Goal: Task Accomplishment & Management: Use online tool/utility

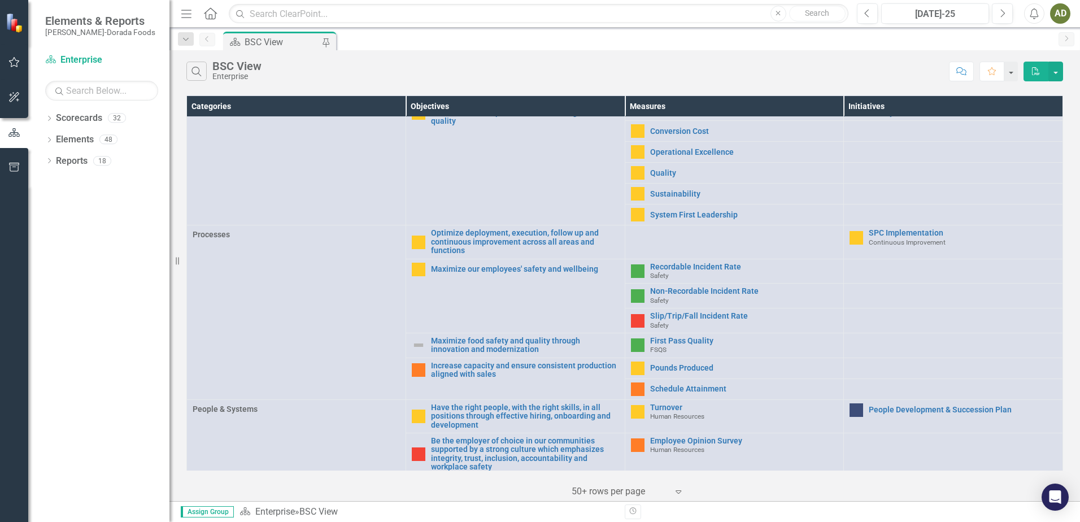
scroll to position [282, 0]
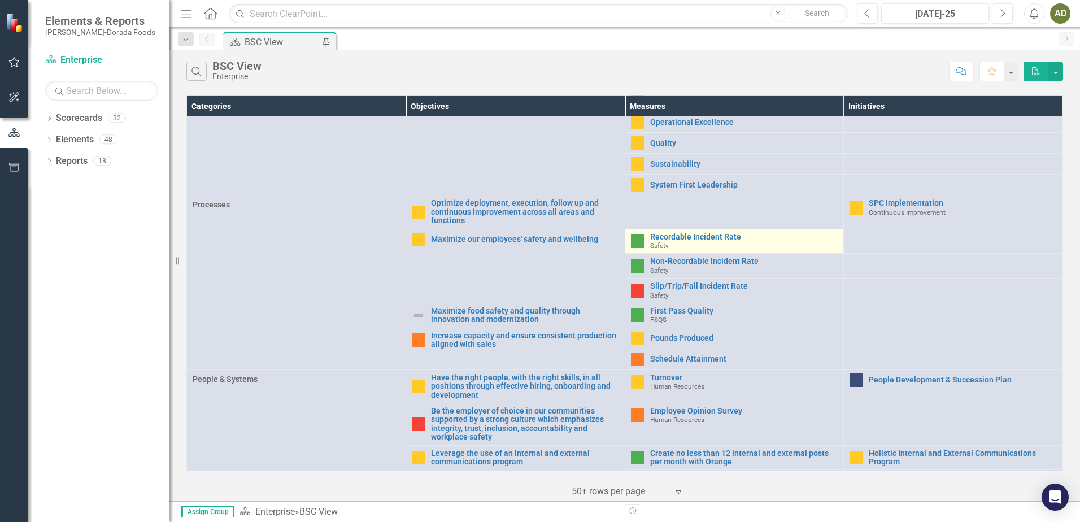
click at [664, 237] on div "Recordable Incident Rate Safety" at bounding box center [744, 242] width 188 height 18
click at [677, 234] on link "Recordable Incident Rate" at bounding box center [744, 237] width 188 height 8
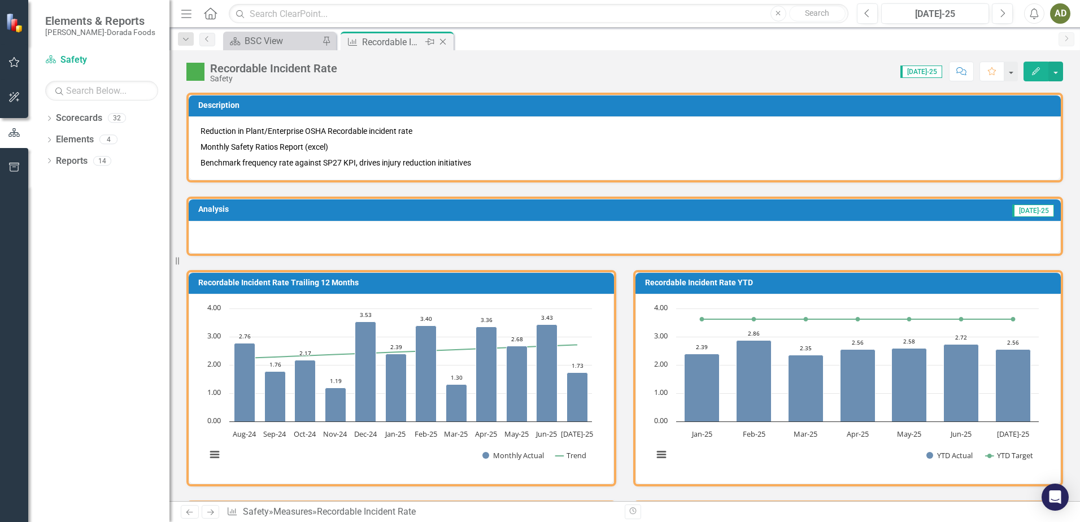
click at [447, 43] on icon "Close" at bounding box center [442, 41] width 11 height 9
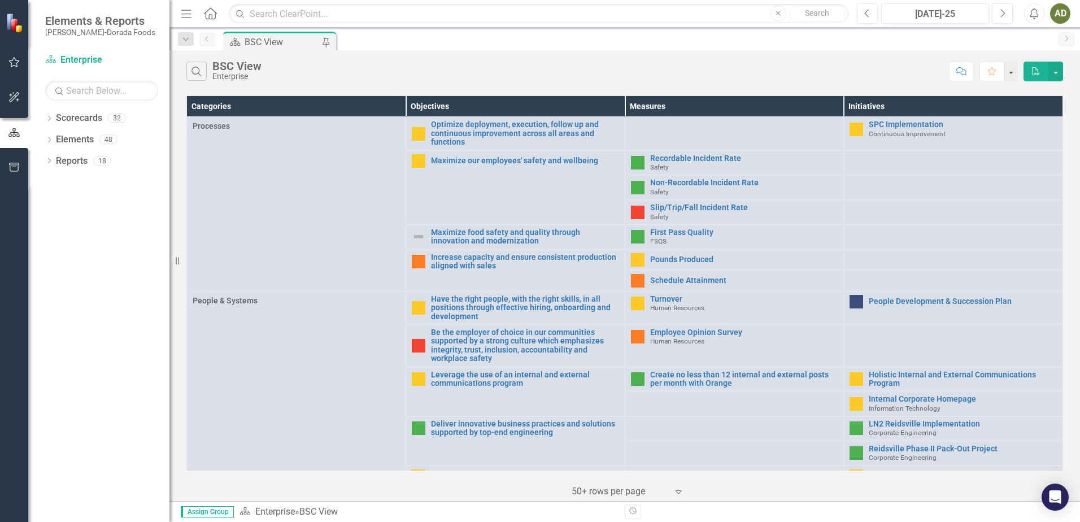
scroll to position [373, 0]
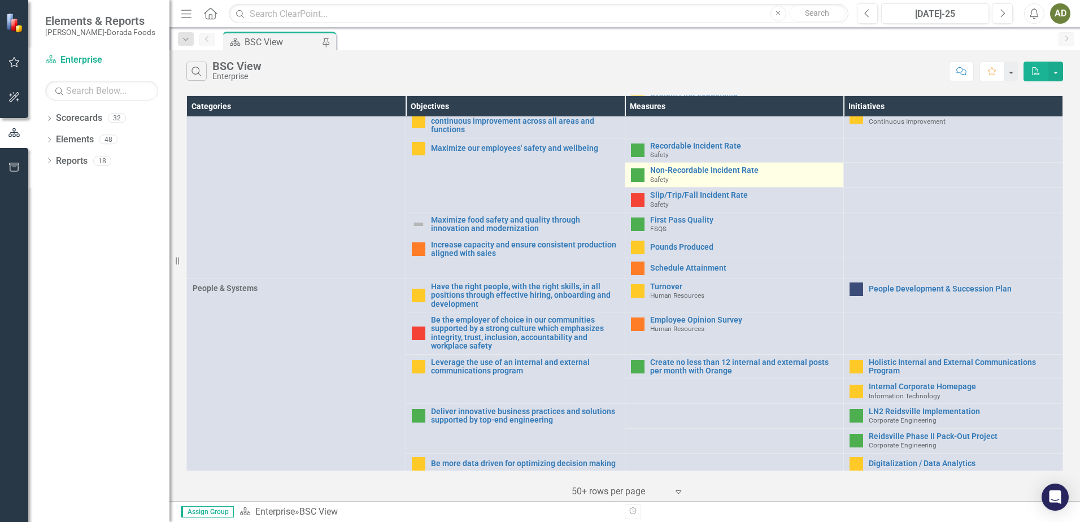
click at [688, 172] on div "Non-Recordable Incident Rate Safety" at bounding box center [744, 175] width 188 height 18
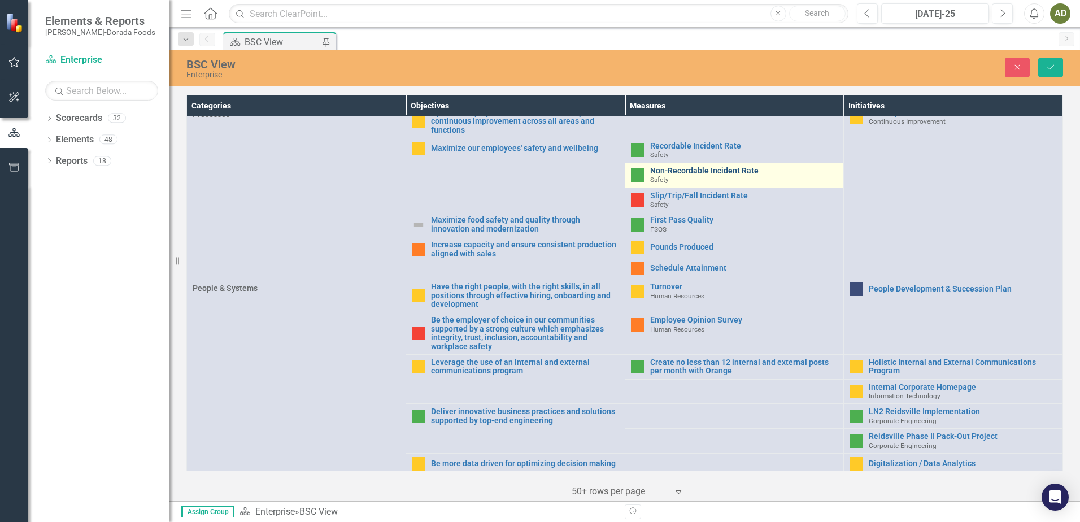
click at [686, 167] on link "Non-Recordable Incident Rate" at bounding box center [744, 171] width 188 height 8
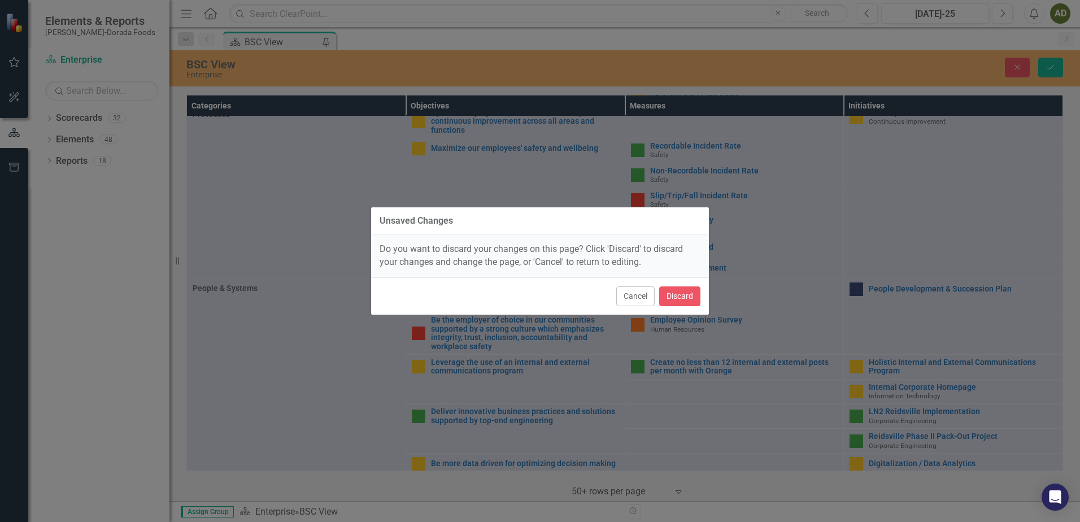
click at [847, 172] on div "Unsaved Changes Do you want to discard your changes on this page? Click 'Discar…" at bounding box center [540, 261] width 1080 height 522
click at [189, 233] on div "Unsaved Changes Do you want to discard your changes on this page? Click 'Discar…" at bounding box center [540, 261] width 1080 height 522
click at [86, 506] on div "Unsaved Changes Do you want to discard your changes on this page? Click 'Discar…" at bounding box center [540, 261] width 1080 height 522
click at [640, 303] on button "Cancel" at bounding box center [635, 296] width 38 height 20
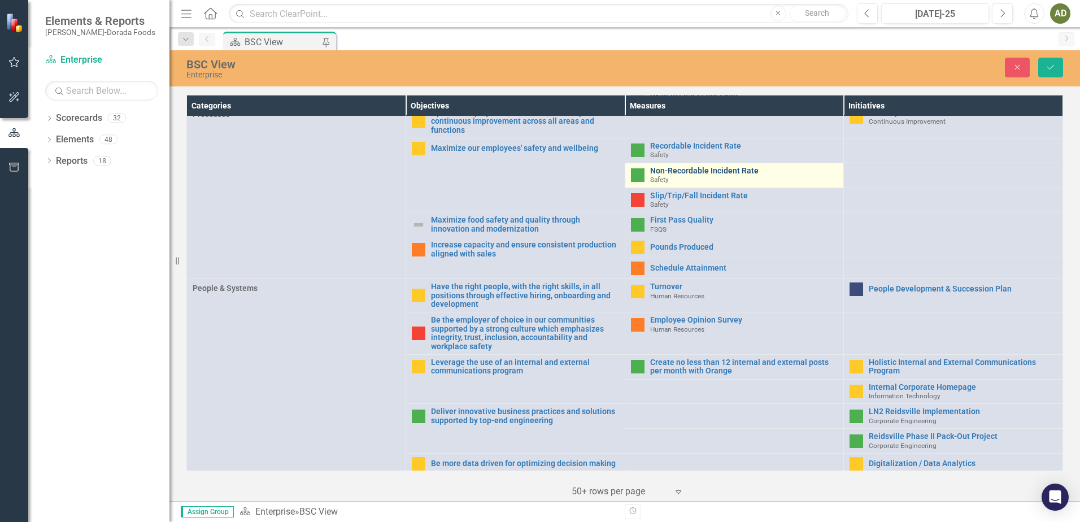
click at [698, 167] on link "Non-Recordable Incident Rate" at bounding box center [744, 171] width 188 height 8
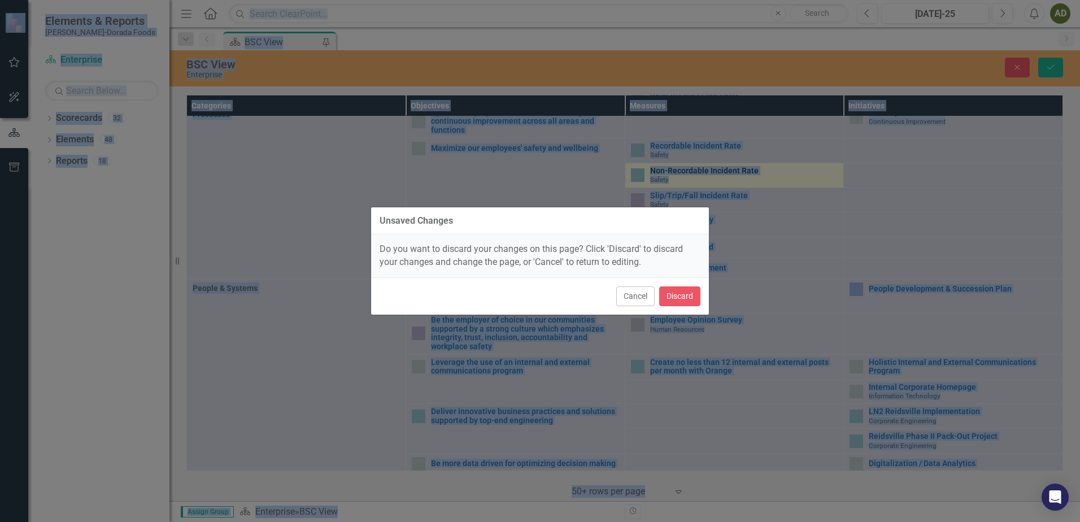
click at [698, 162] on div "Unsaved Changes Do you want to discard your changes on this page? Click 'Discar…" at bounding box center [540, 261] width 339 height 522
click at [672, 294] on button "Discard" at bounding box center [679, 296] width 41 height 20
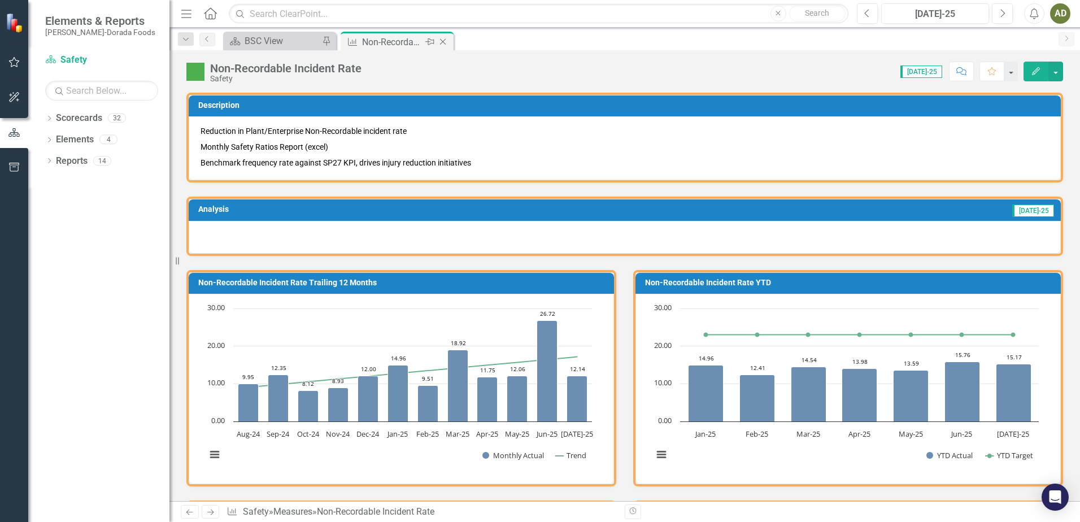
click at [447, 42] on icon "Close" at bounding box center [442, 41] width 11 height 9
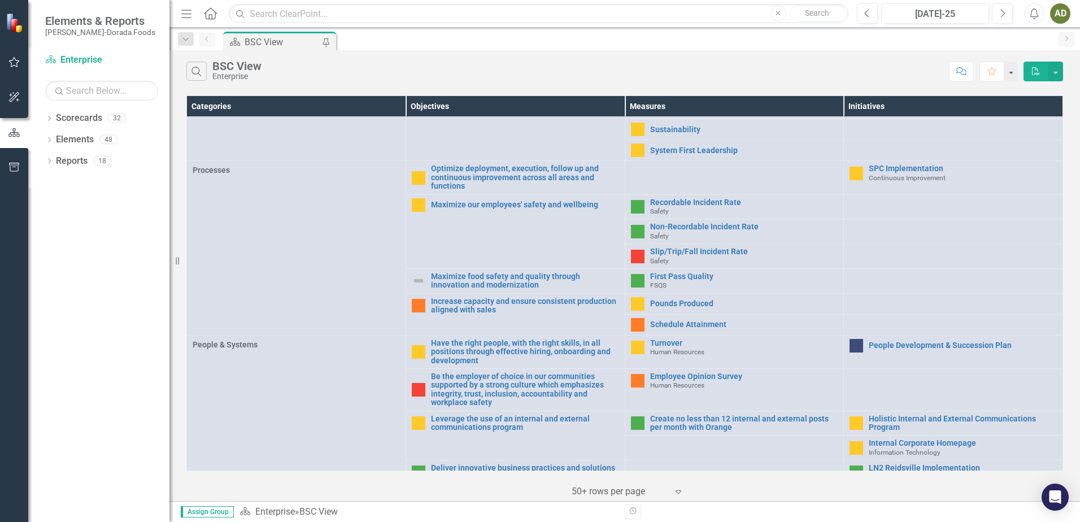
scroll to position [339, 0]
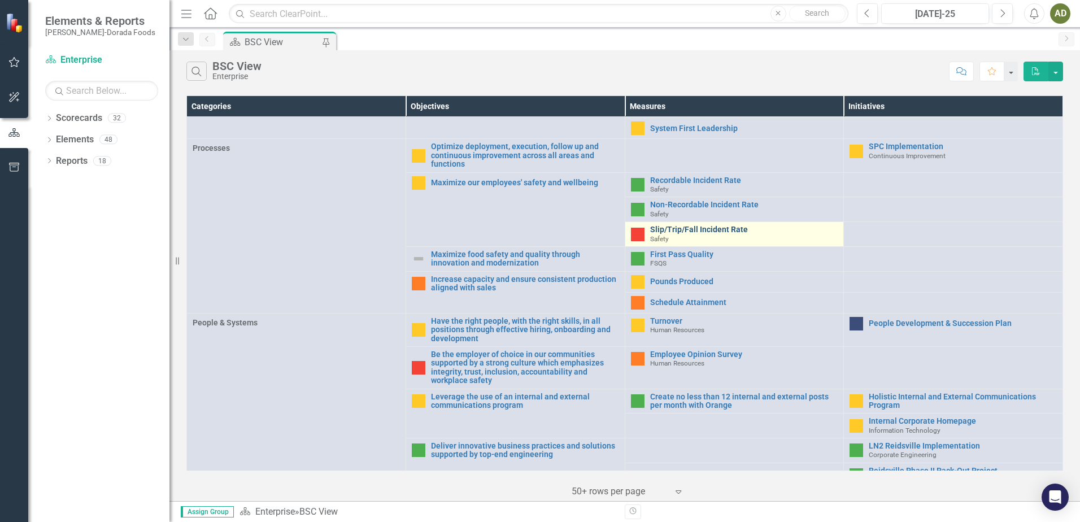
click at [703, 227] on link "Slip/Trip/Fall Incident Rate" at bounding box center [744, 229] width 188 height 8
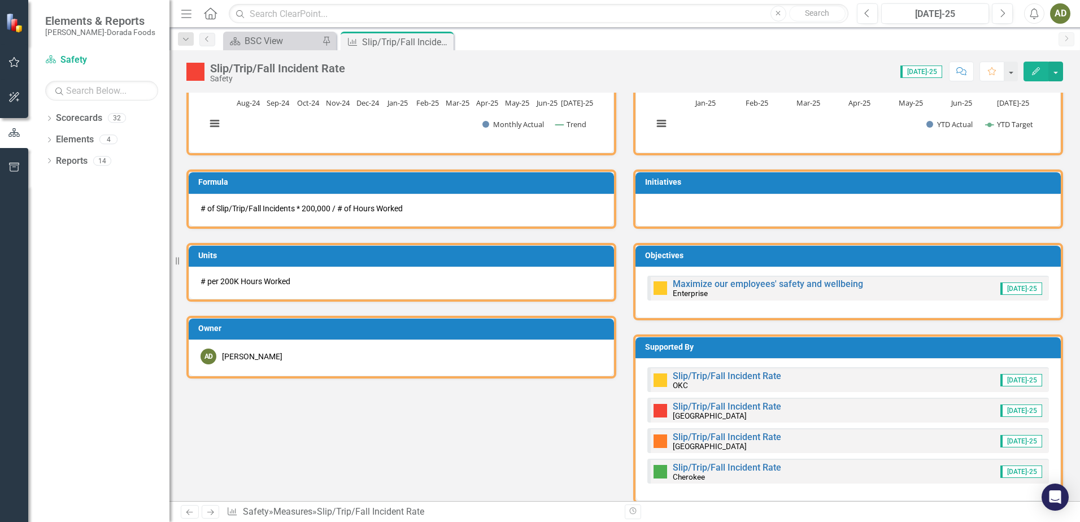
scroll to position [395, 0]
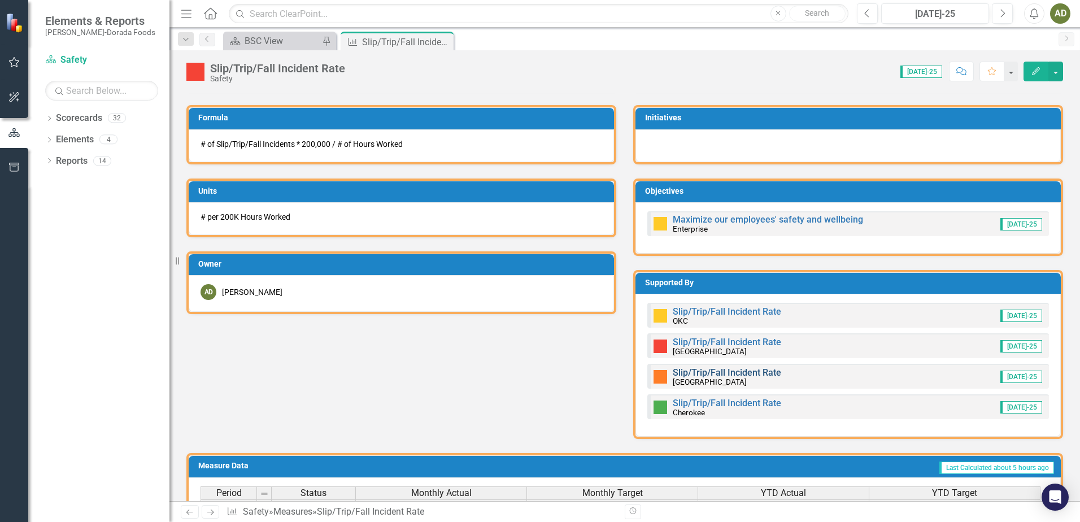
click at [709, 372] on link "Slip/Trip/Fall Incident Rate" at bounding box center [727, 372] width 108 height 11
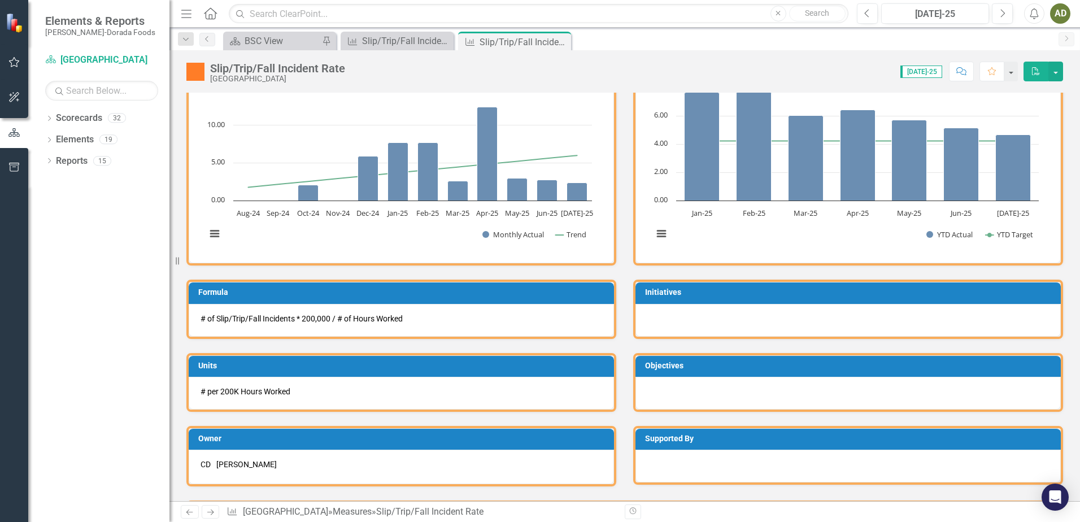
scroll to position [138, 0]
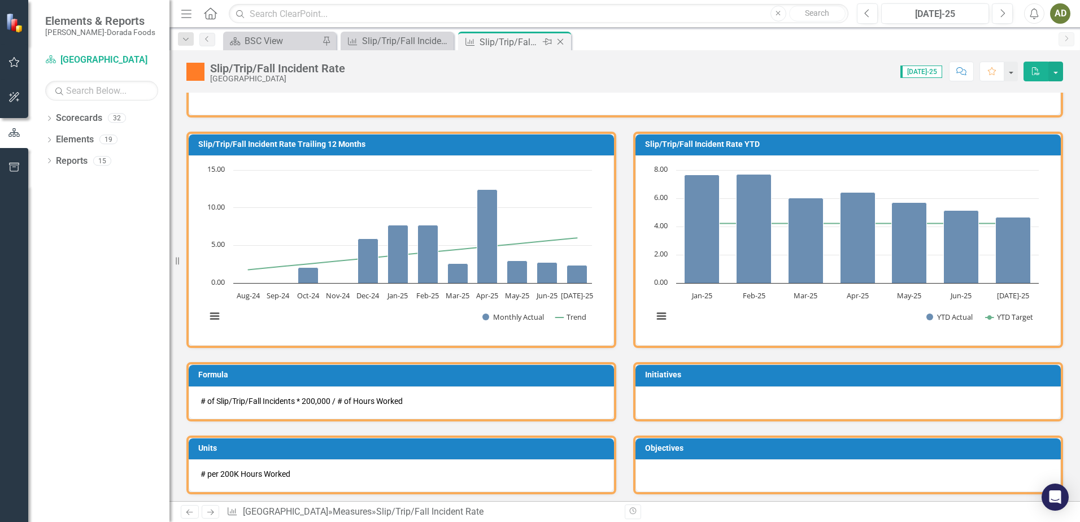
click at [563, 42] on icon "Close" at bounding box center [560, 41] width 11 height 9
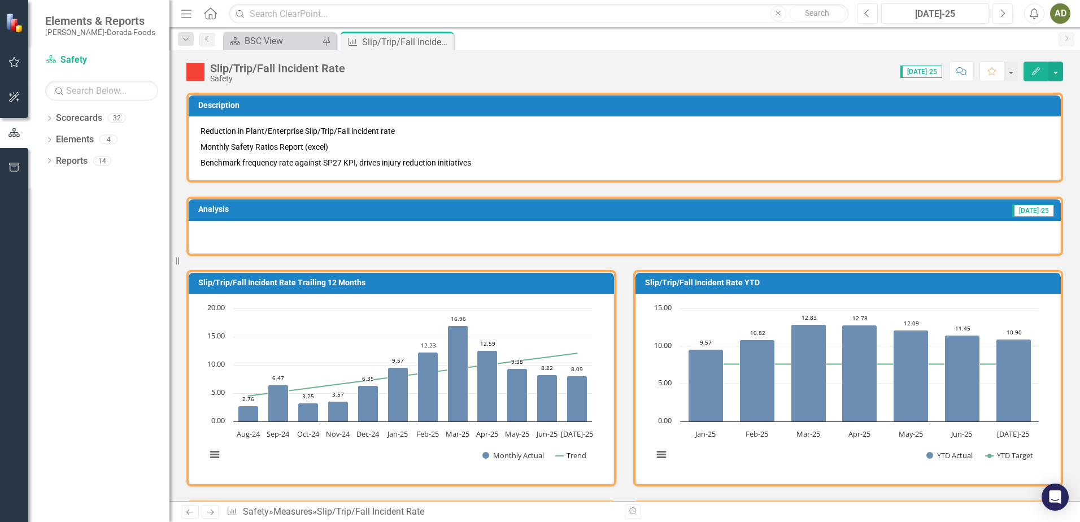
click at [216, 229] on div at bounding box center [625, 237] width 872 height 33
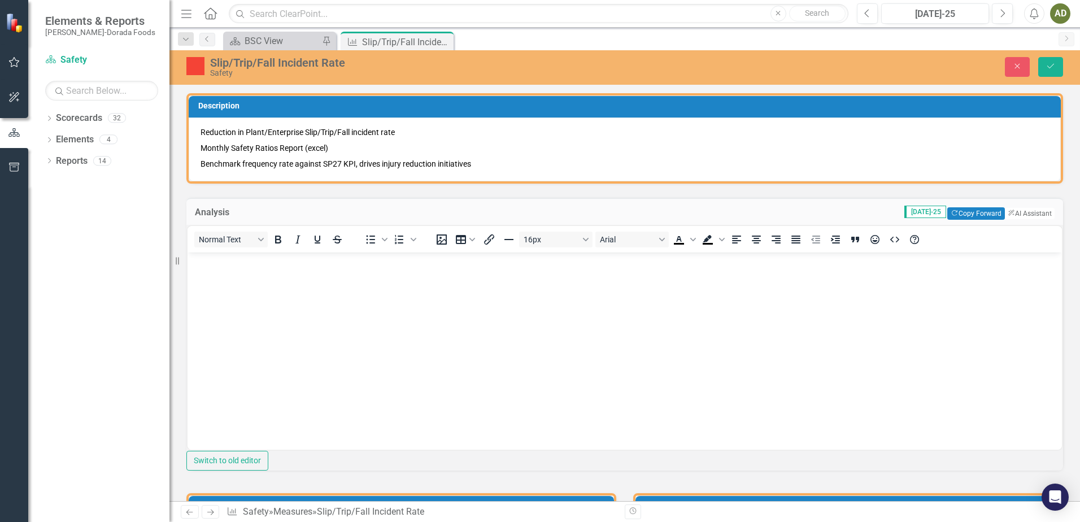
click at [208, 264] on p "Rich Text Area. Press ALT-0 for help." at bounding box center [624, 262] width 869 height 14
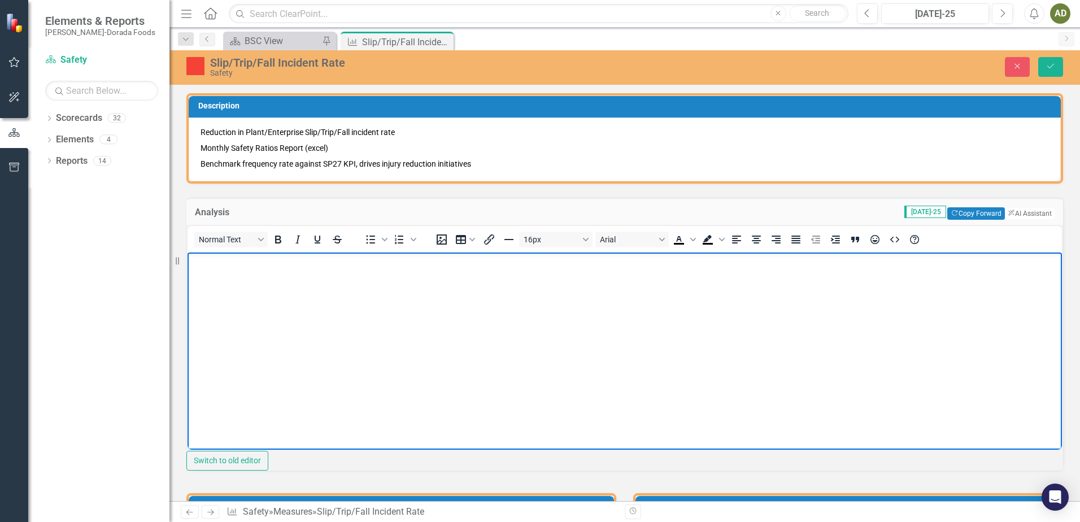
scroll to position [357, 0]
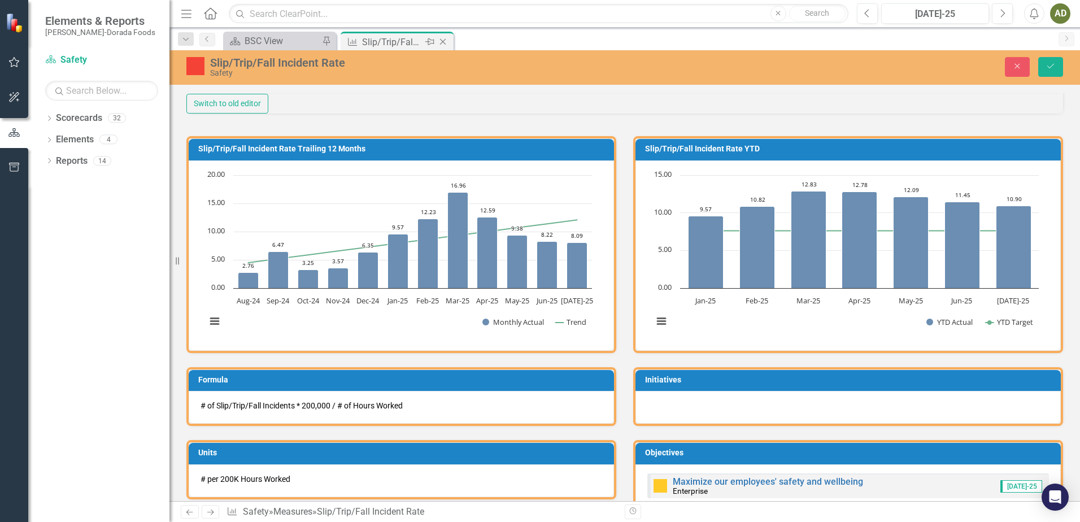
click at [446, 42] on icon "Close" at bounding box center [442, 41] width 11 height 9
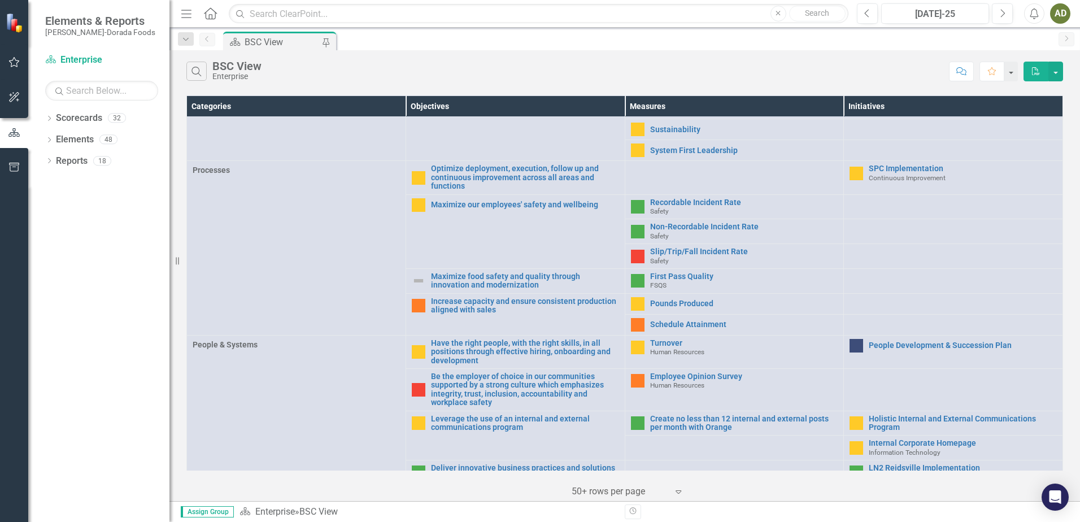
scroll to position [373, 0]
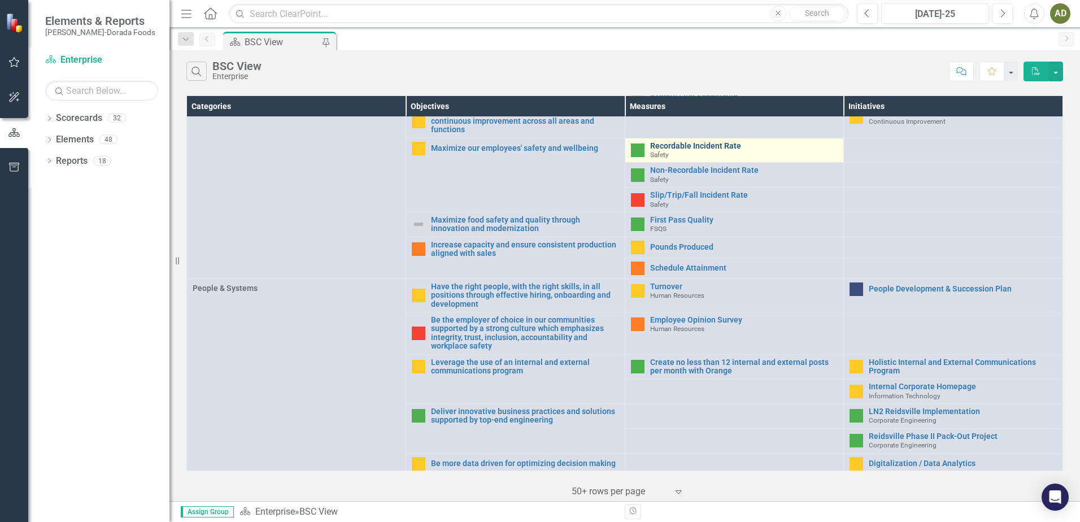
click at [684, 145] on link "Recordable Incident Rate" at bounding box center [744, 146] width 188 height 8
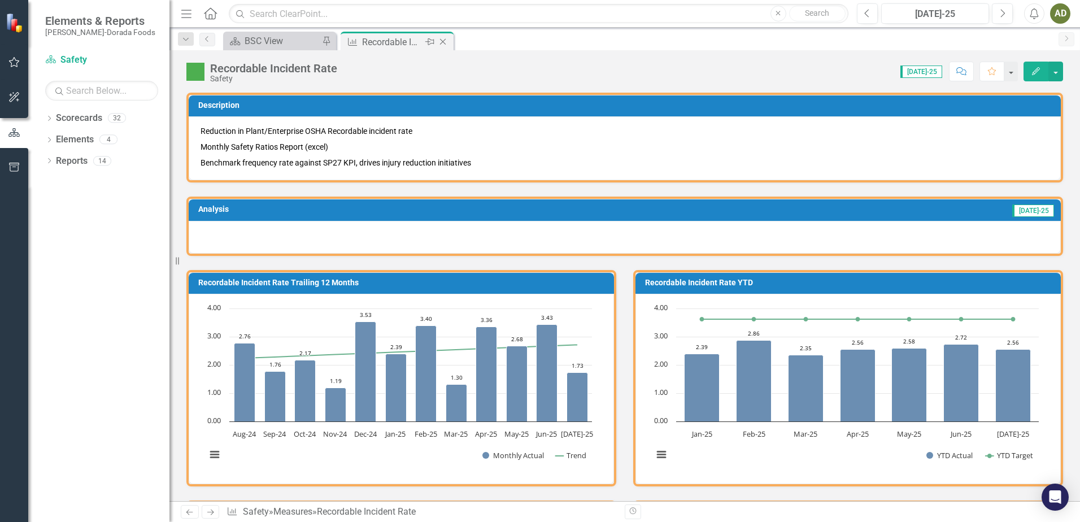
click at [447, 44] on icon "Close" at bounding box center [442, 41] width 11 height 9
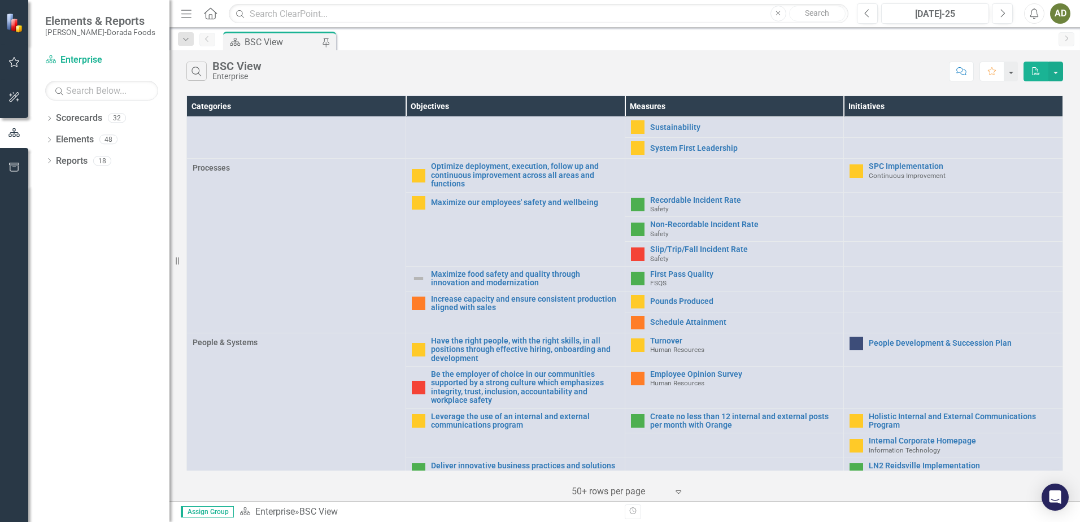
scroll to position [339, 0]
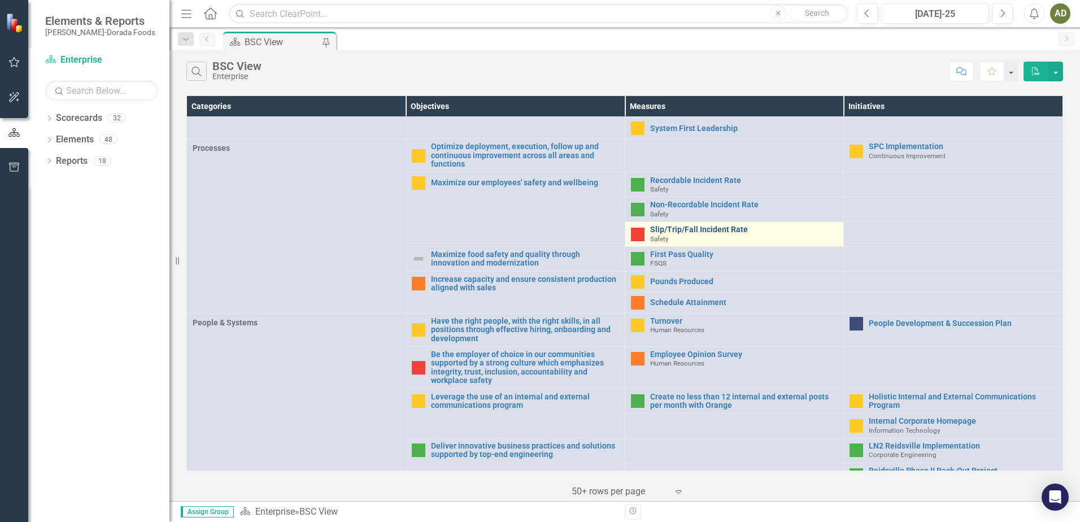
click at [680, 229] on link "Slip/Trip/Fall Incident Rate" at bounding box center [744, 229] width 188 height 8
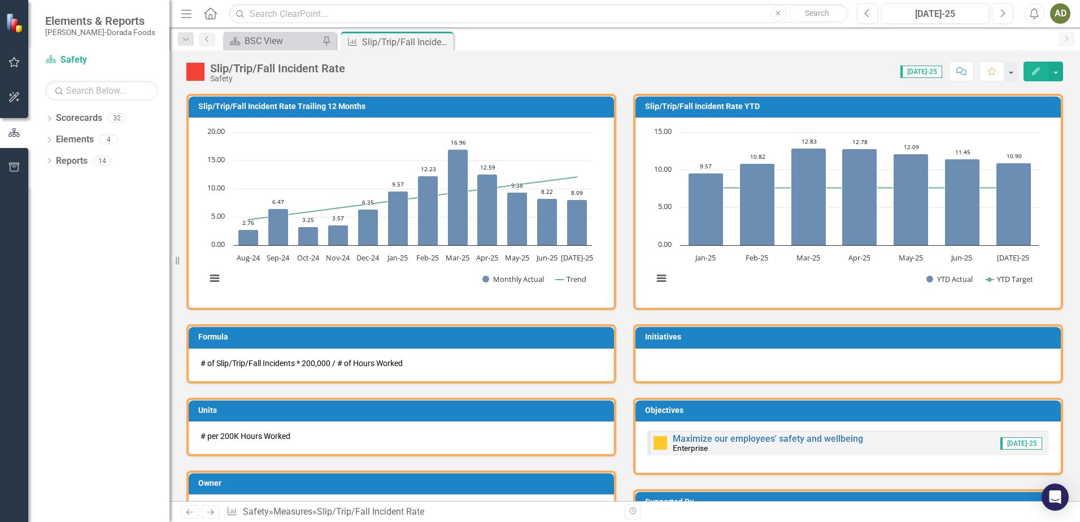
scroll to position [150, 0]
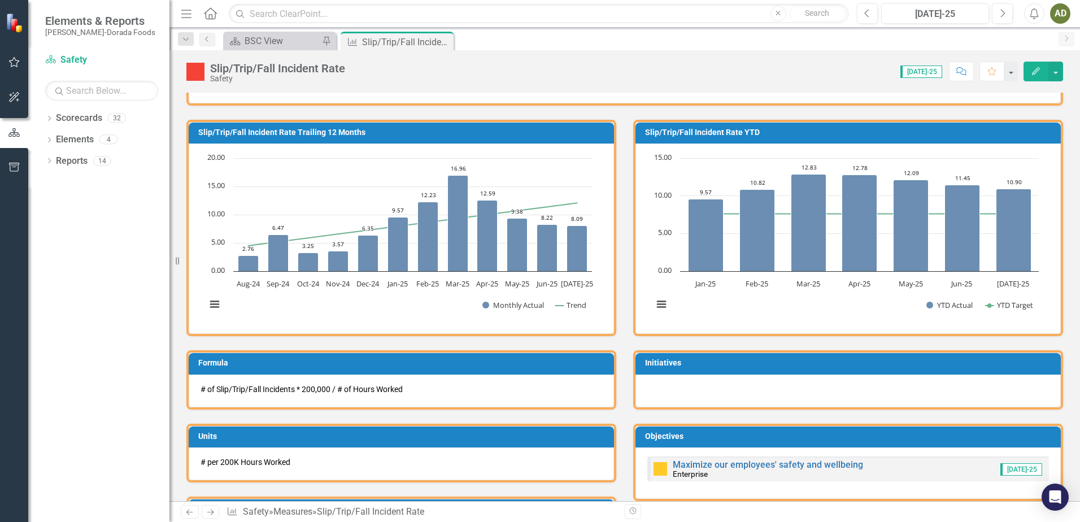
click at [663, 388] on div at bounding box center [848, 391] width 425 height 33
click at [747, 389] on div at bounding box center [848, 391] width 425 height 33
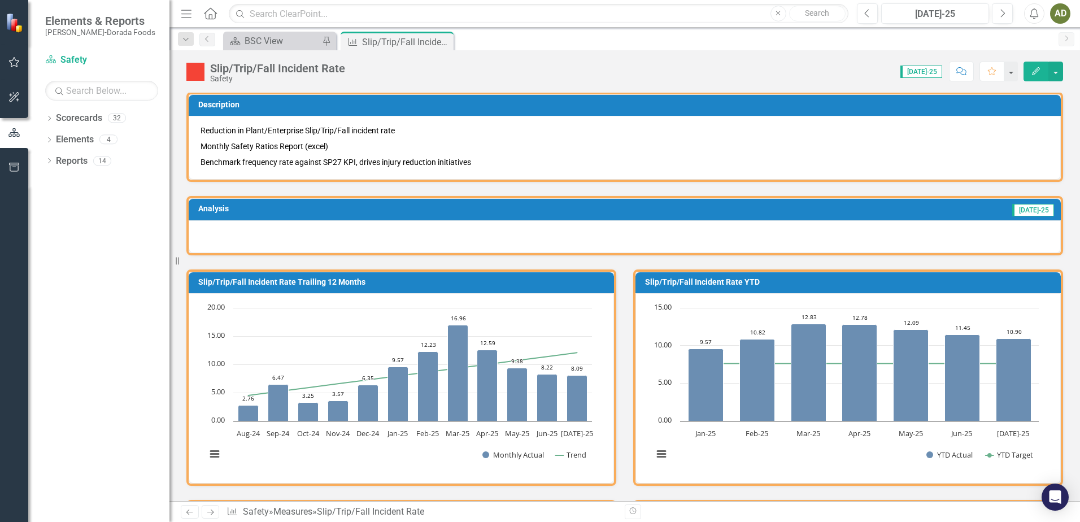
scroll to position [0, 0]
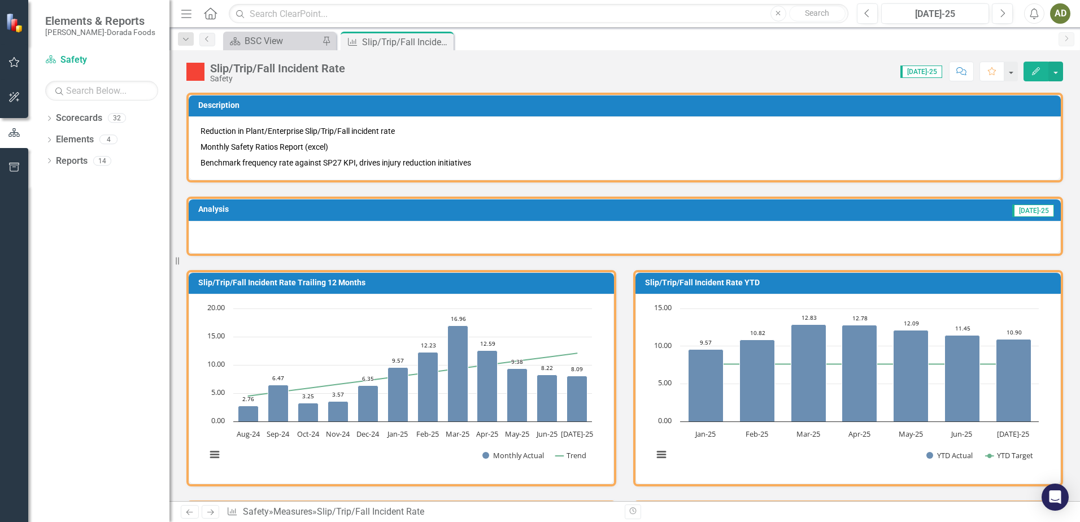
click at [229, 232] on div at bounding box center [625, 237] width 872 height 33
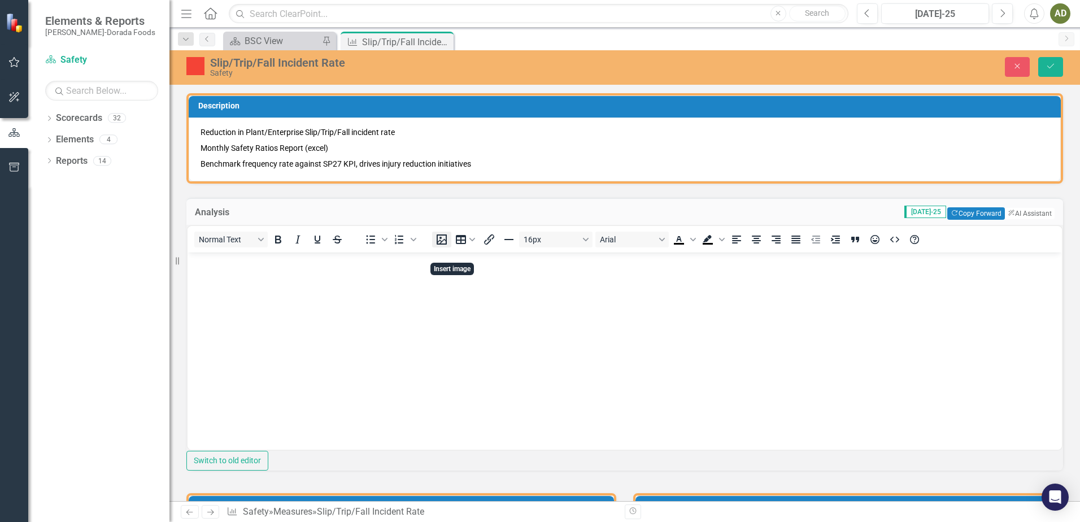
click at [449, 246] on icon "Insert image" at bounding box center [442, 240] width 14 height 14
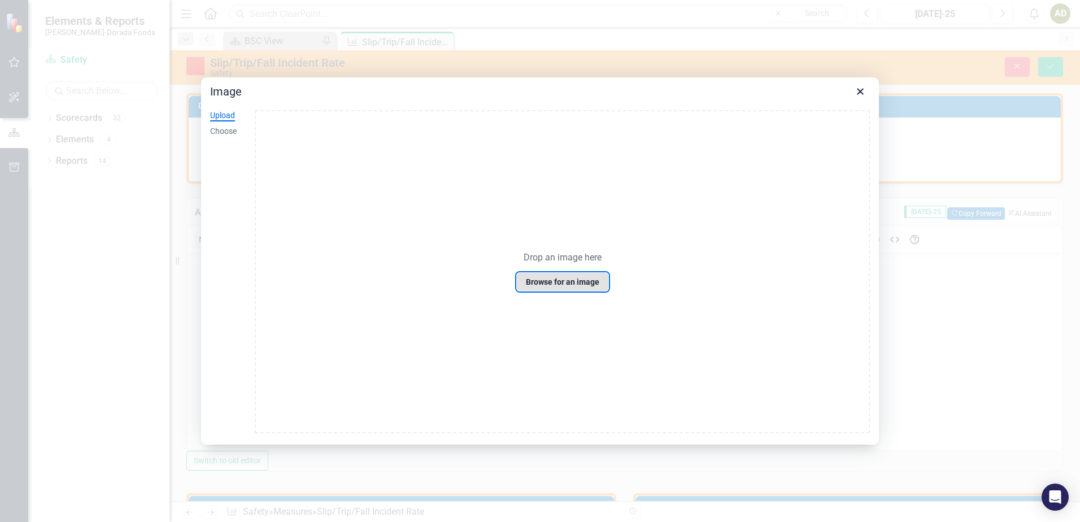
click at [564, 284] on button "Browse for an image" at bounding box center [562, 281] width 93 height 19
click at [859, 95] on icon "Close" at bounding box center [861, 92] width 14 height 14
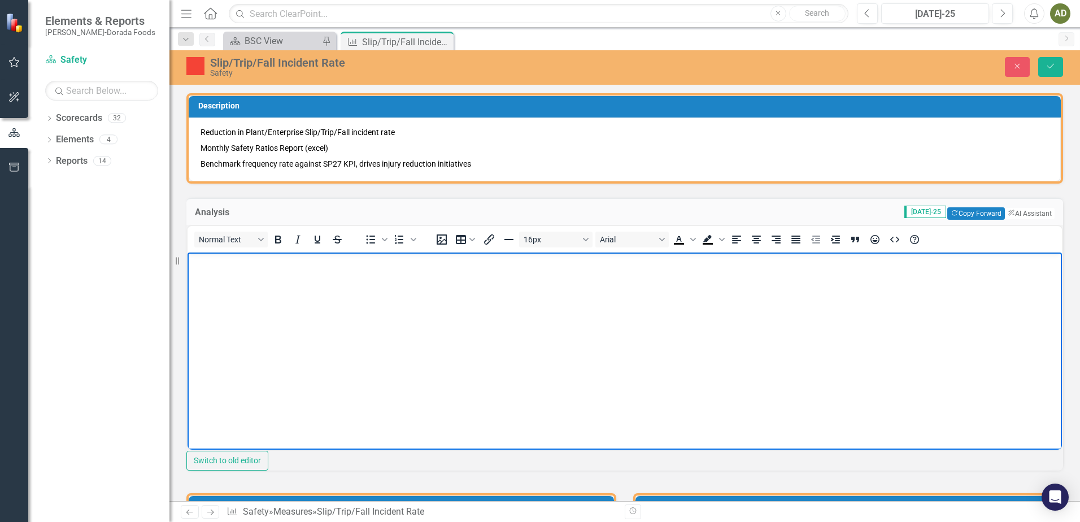
click at [902, 359] on body "Rich Text Area. Press ALT-0 for help." at bounding box center [625, 337] width 874 height 169
click at [449, 246] on icon "Insert image" at bounding box center [442, 240] width 14 height 14
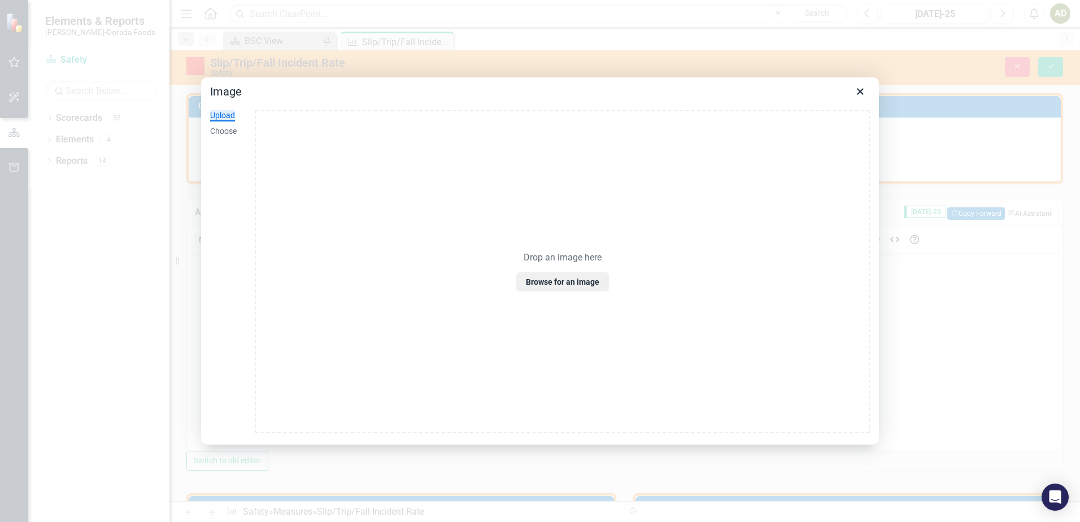
click at [224, 118] on div "Upload" at bounding box center [222, 115] width 25 height 11
click at [864, 92] on icon "Close" at bounding box center [861, 92] width 14 height 14
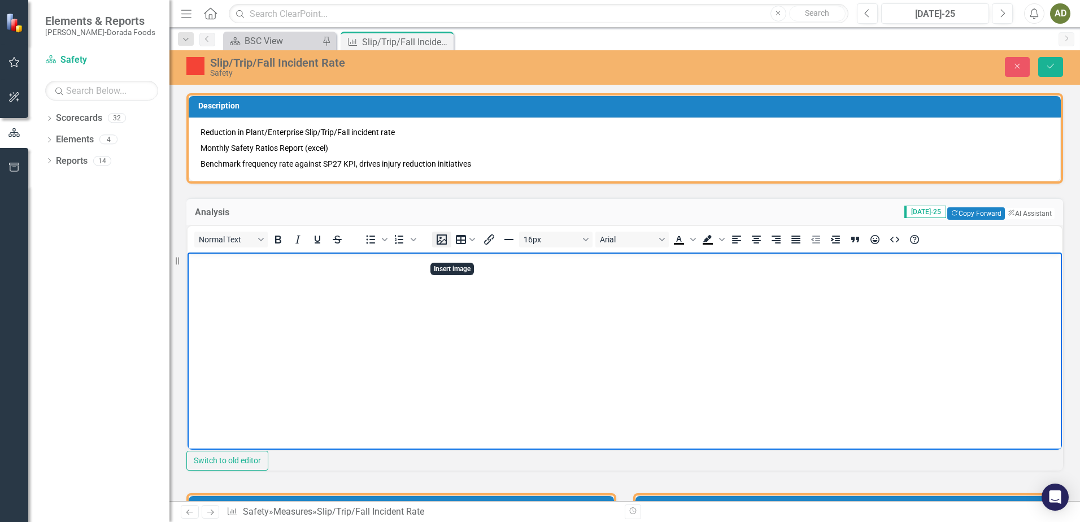
click at [447, 245] on icon "Insert image" at bounding box center [442, 239] width 10 height 10
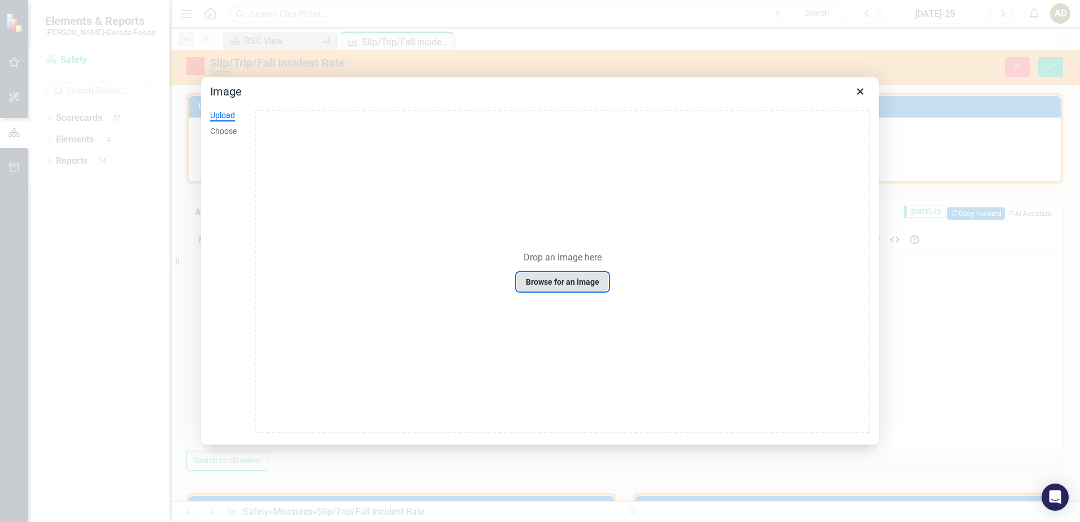
click at [539, 286] on button "Browse for an image" at bounding box center [562, 281] width 93 height 19
click at [864, 91] on icon "Close" at bounding box center [861, 92] width 14 height 14
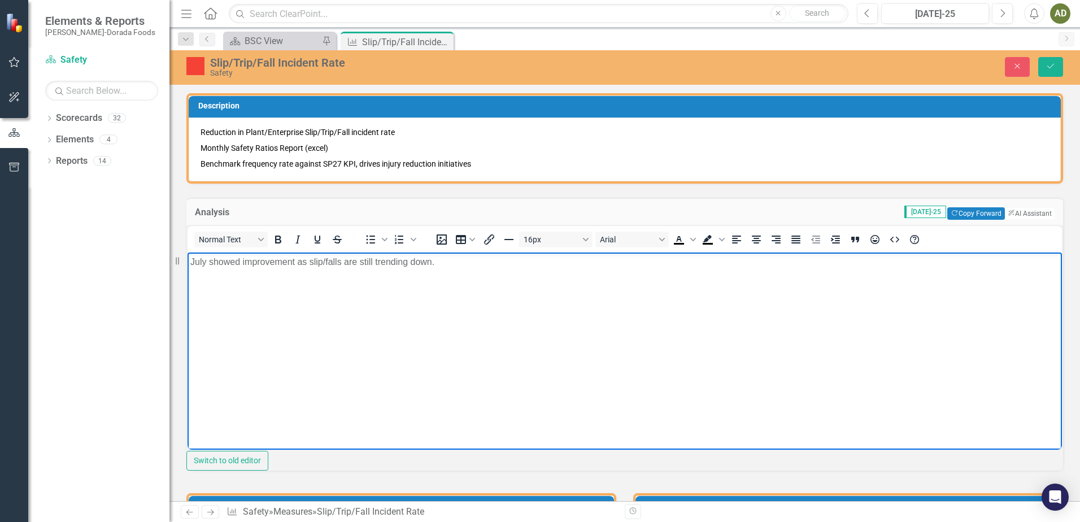
click at [436, 263] on p "July showed improvement as slip/falls are still trending down." at bounding box center [624, 262] width 869 height 14
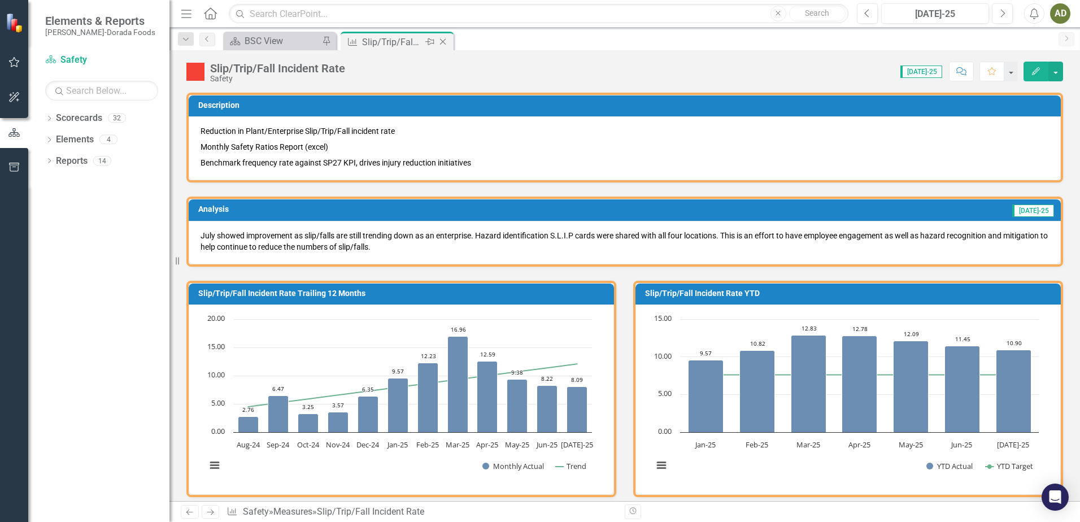
click at [444, 41] on icon "Close" at bounding box center [442, 41] width 11 height 9
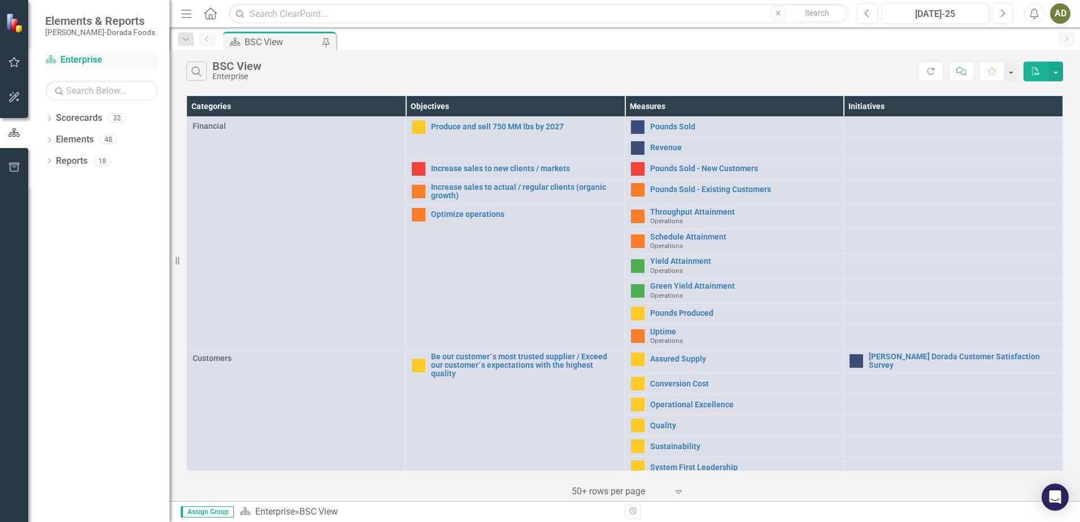
click at [84, 55] on link "Scorecard Enterprise" at bounding box center [101, 60] width 113 height 13
